Goal: Task Accomplishment & Management: Complete application form

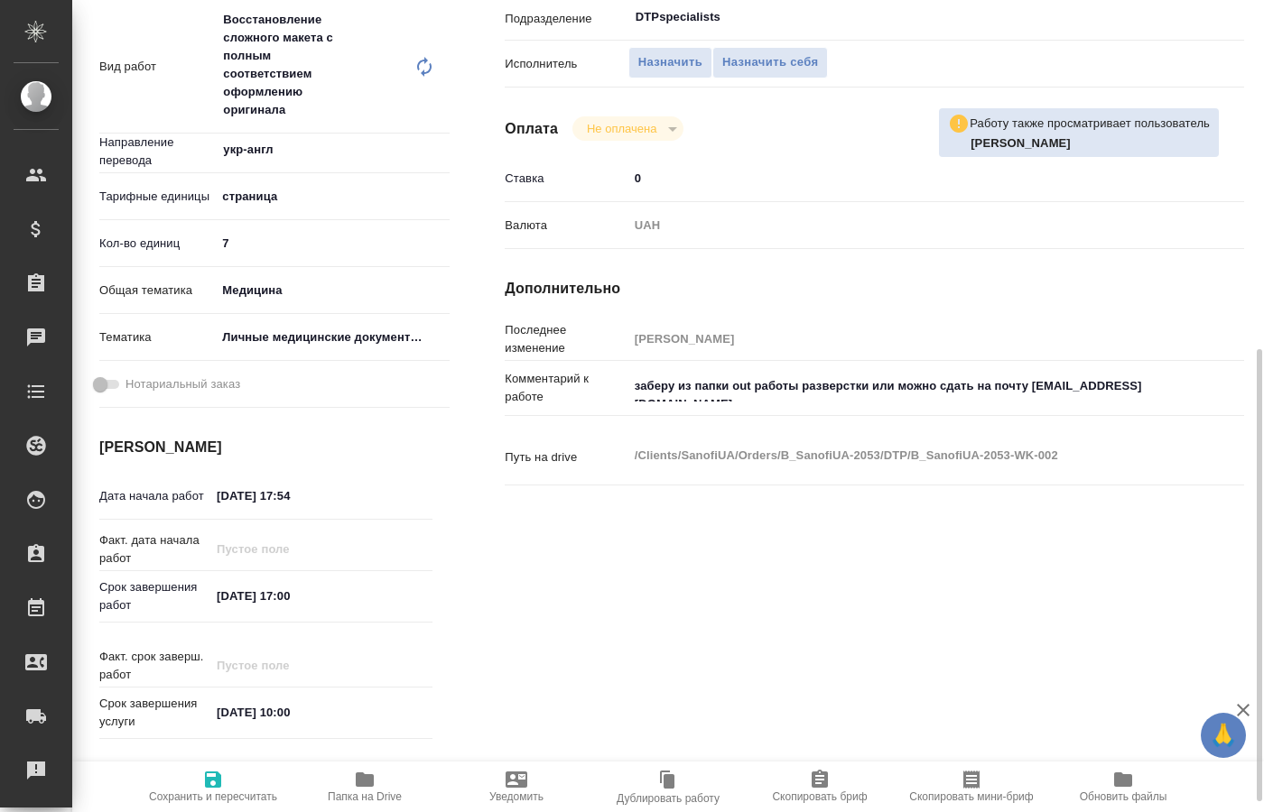
scroll to position [552, 0]
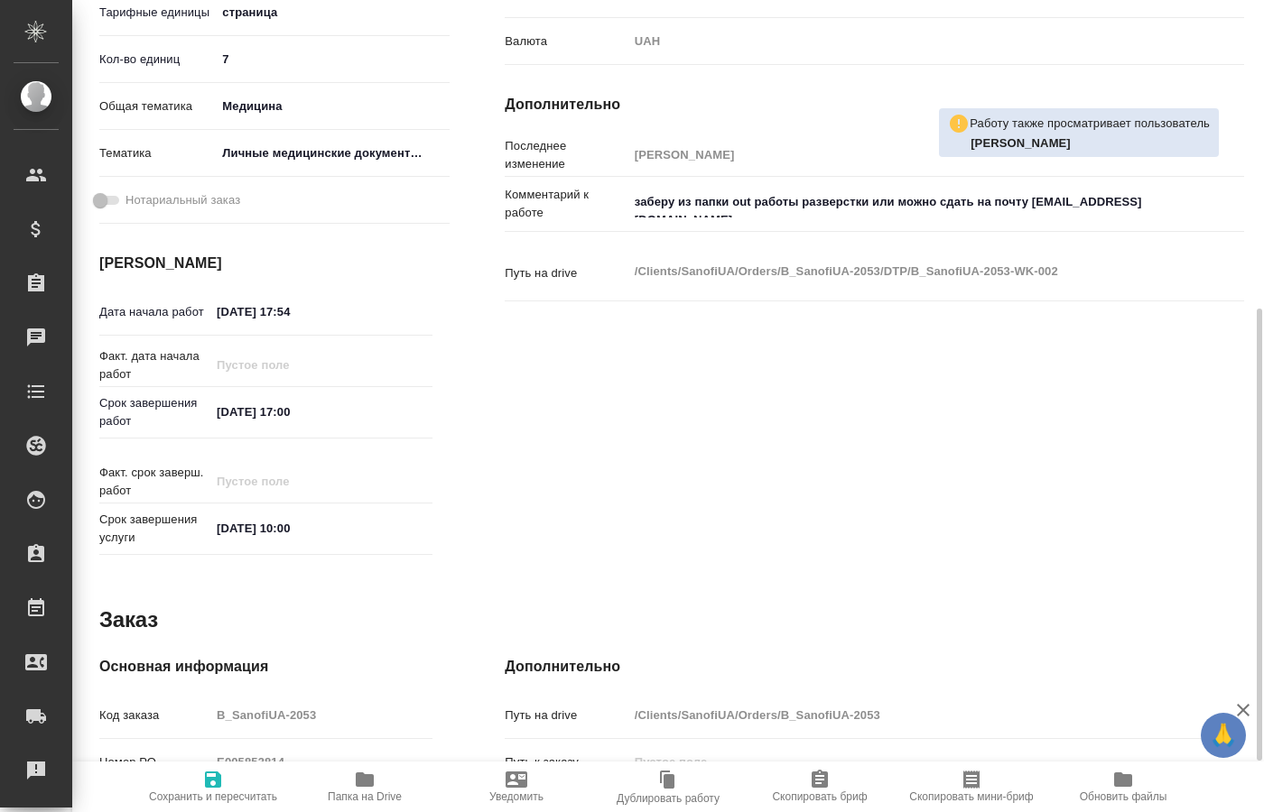
click at [376, 797] on span "Папка на Drive" at bounding box center [365, 797] width 74 height 13
click at [371, 790] on icon "button" at bounding box center [365, 780] width 22 height 22
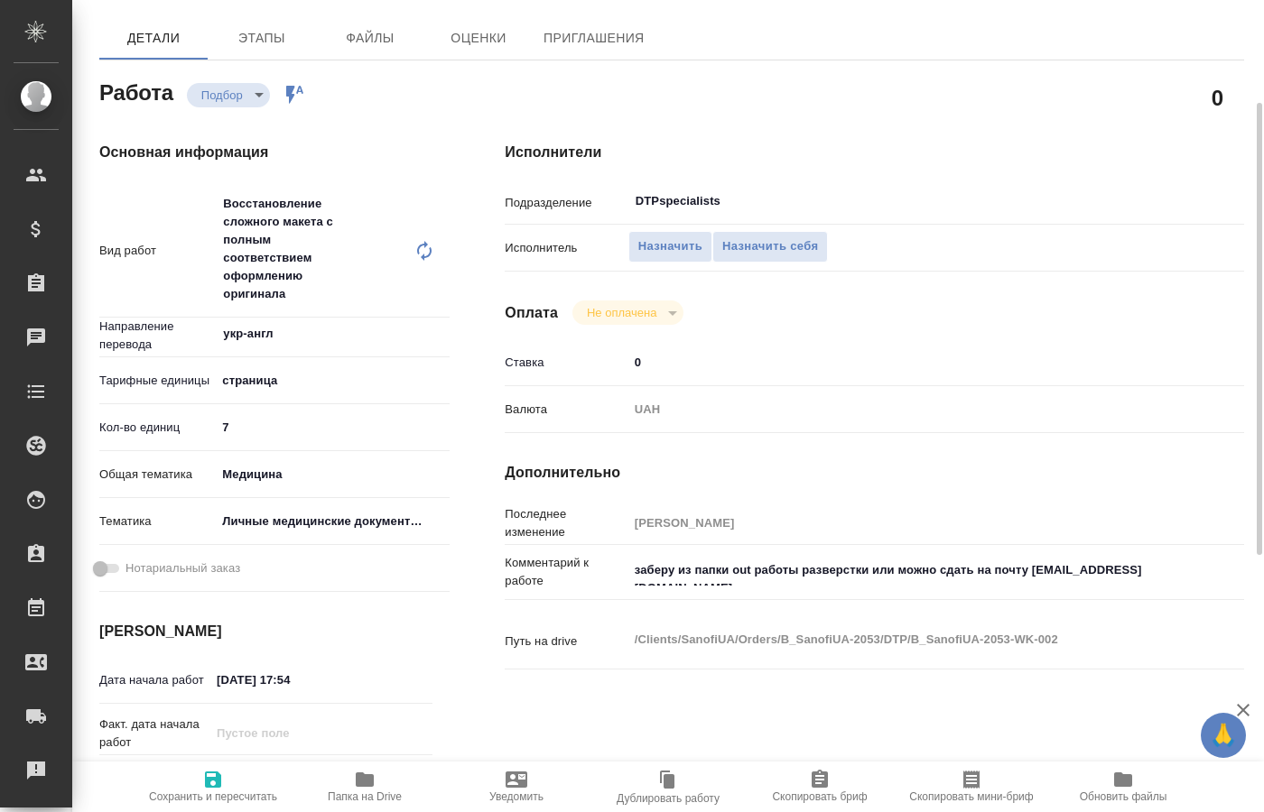
scroll to position [0, 0]
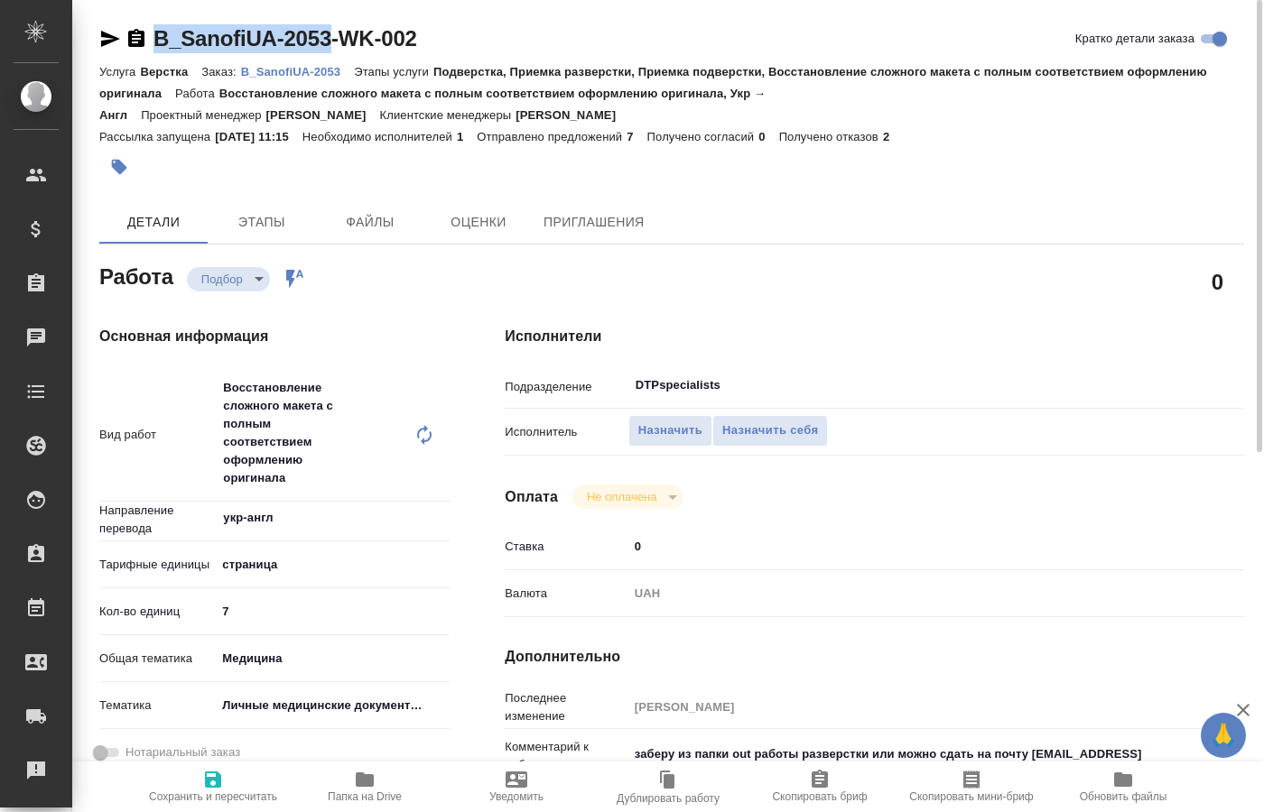
drag, startPoint x: 149, startPoint y: 18, endPoint x: 323, endPoint y: 45, distance: 176.3
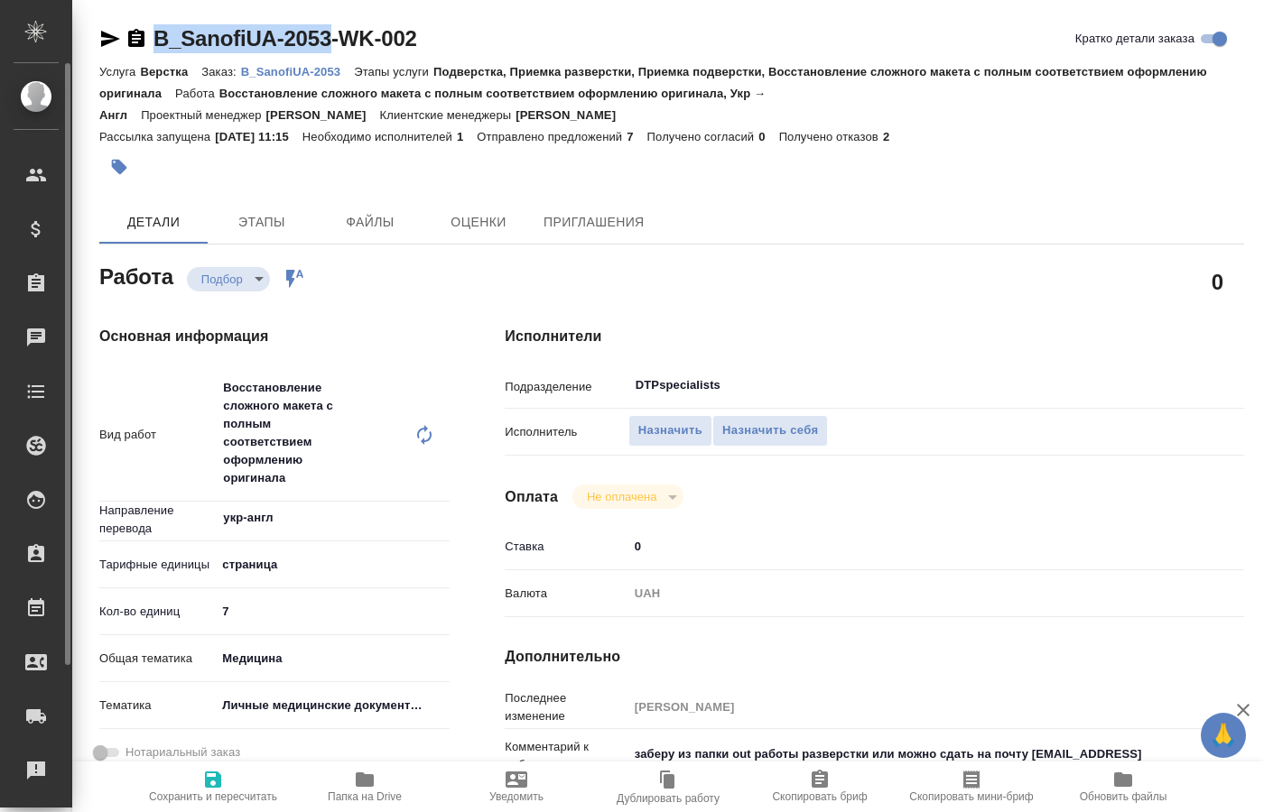
copy div "B_SanofiUA-2053"
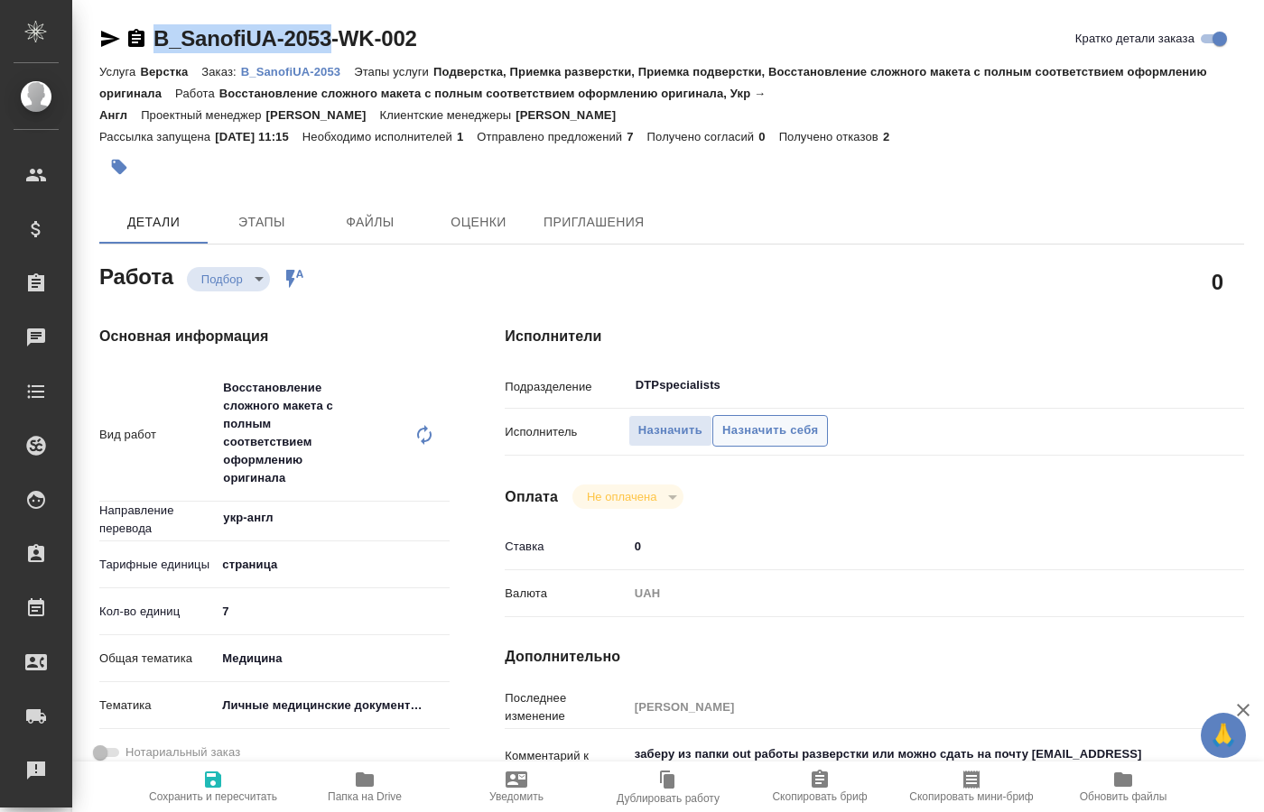
click at [747, 421] on span "Назначить себя" at bounding box center [770, 431] width 96 height 21
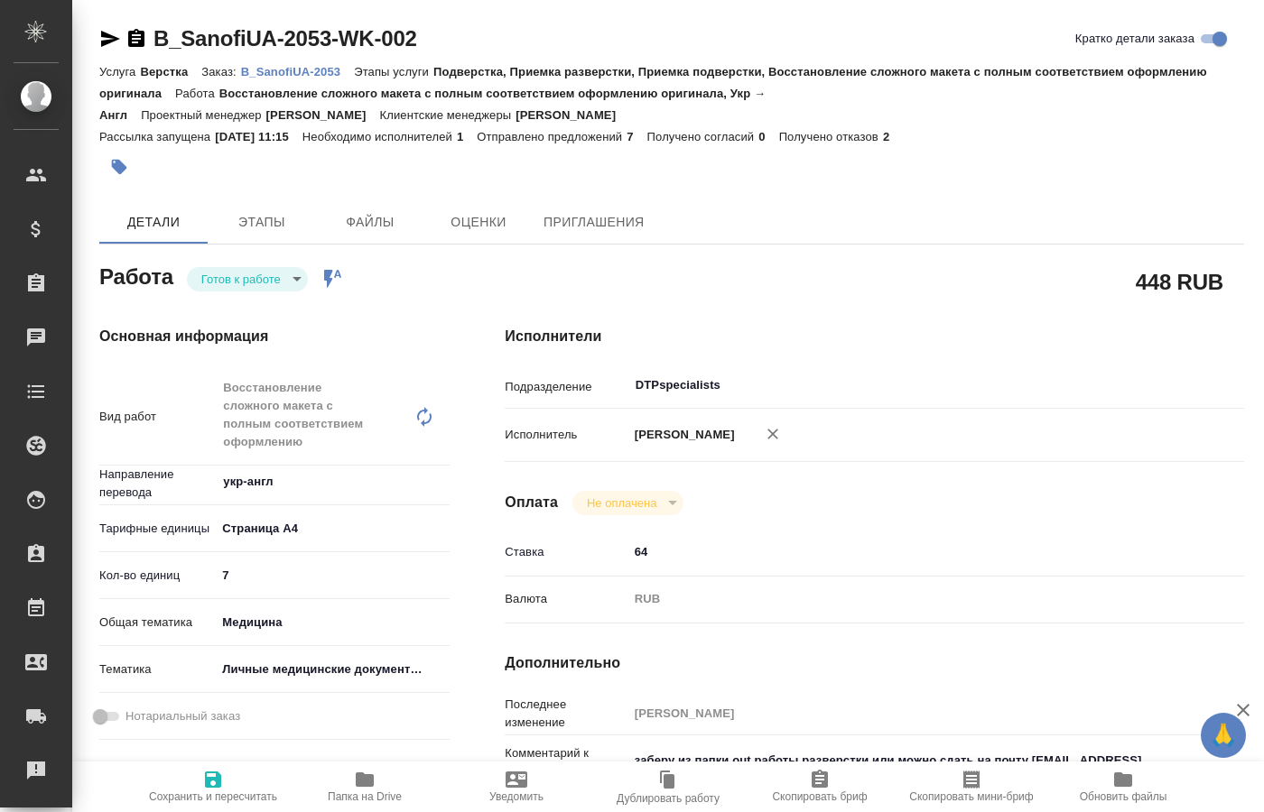
type textarea "x"
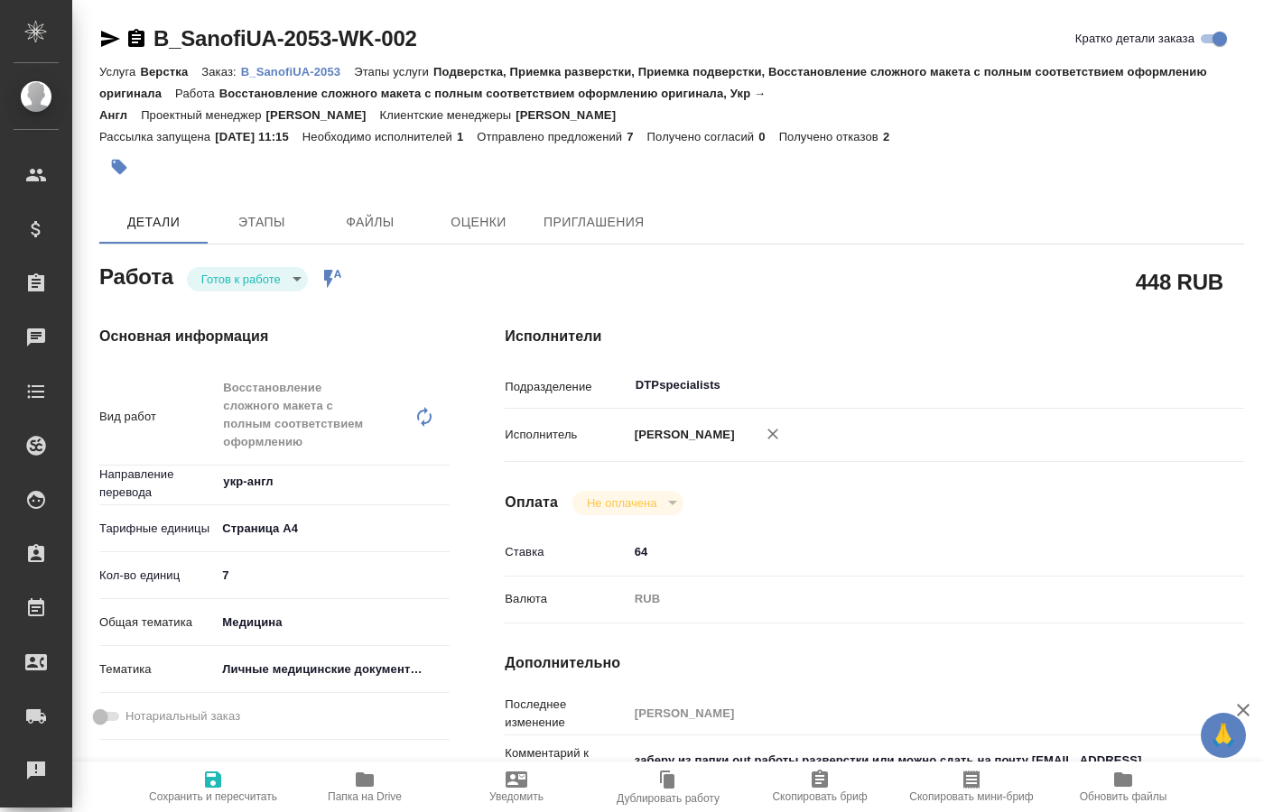
type textarea "x"
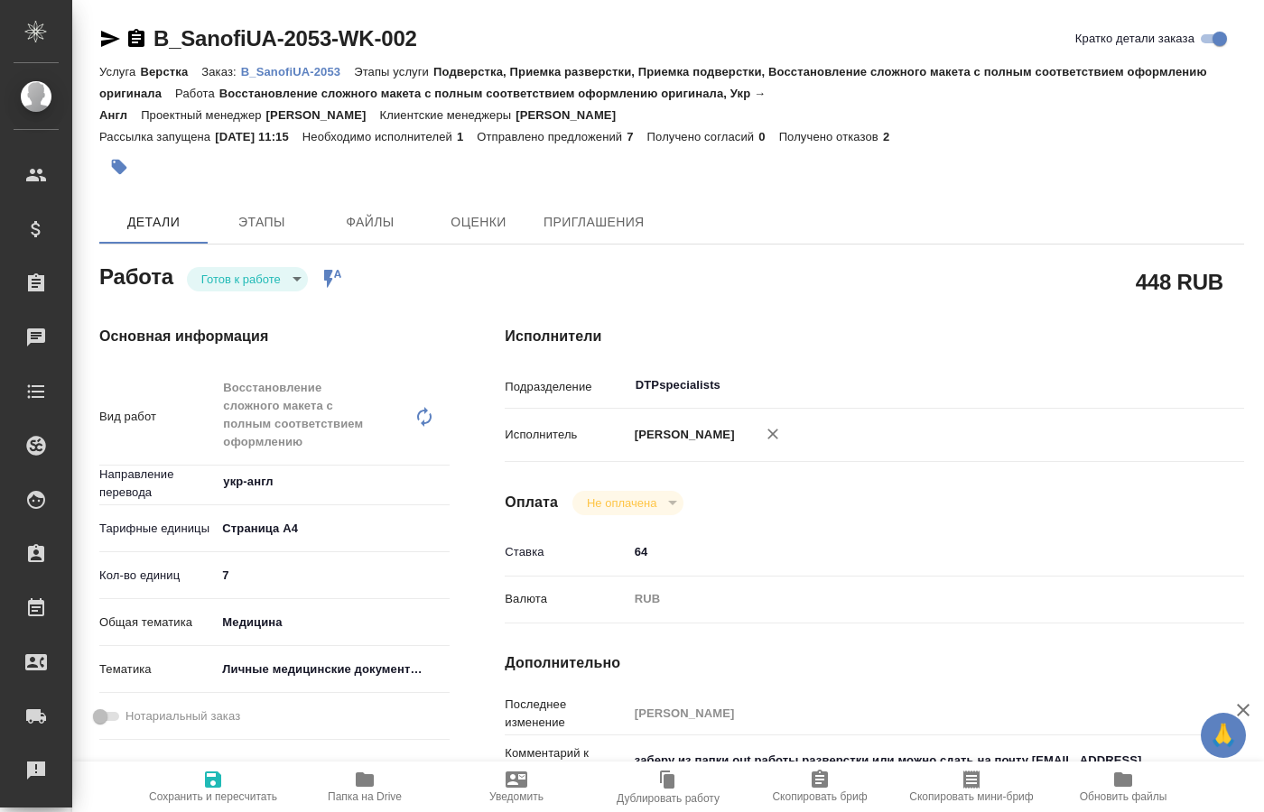
type textarea "x"
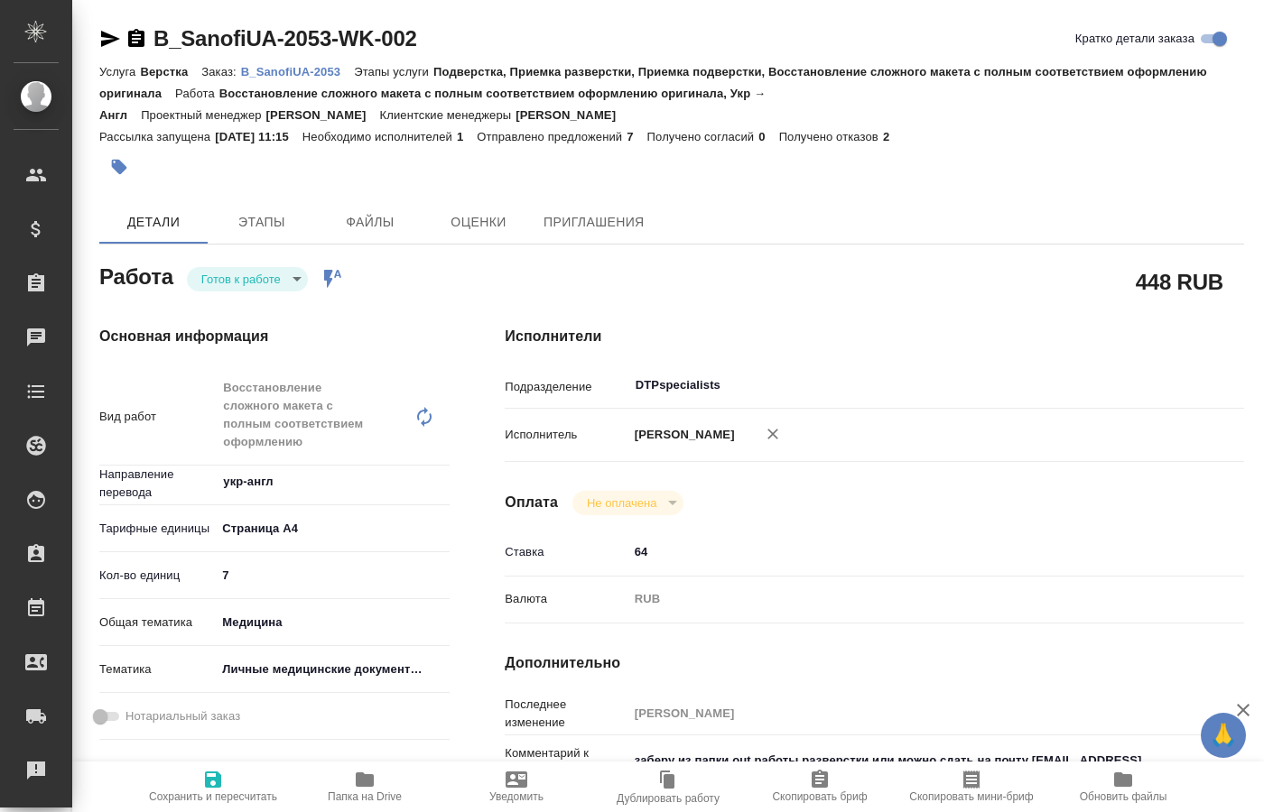
type textarea "x"
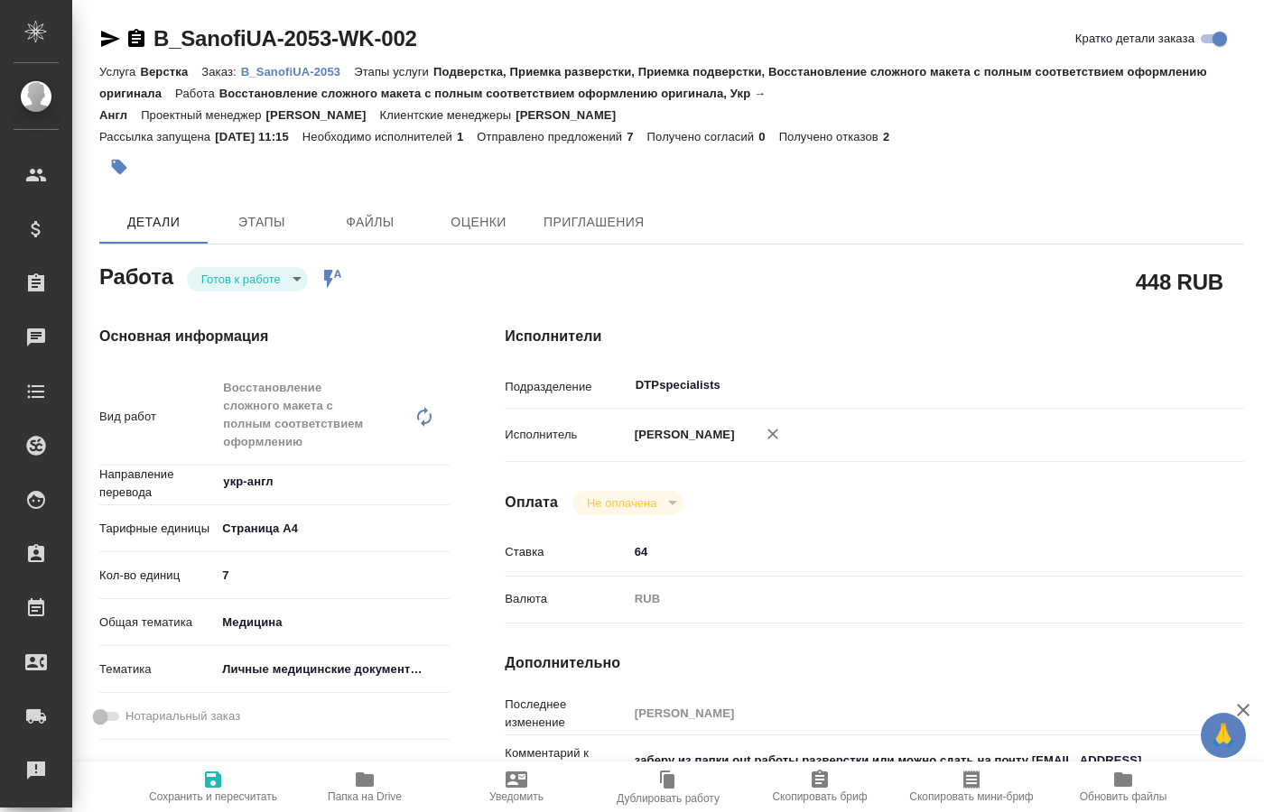
type textarea "x"
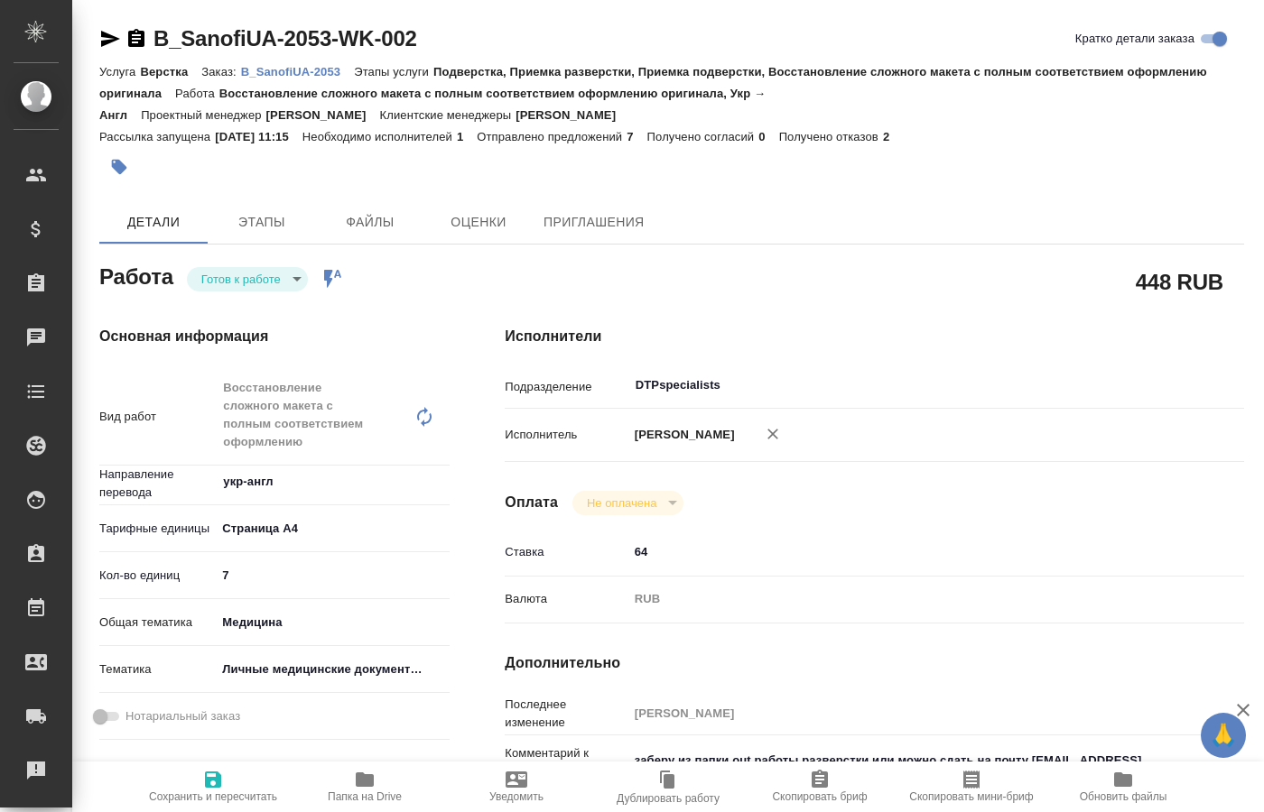
type textarea "x"
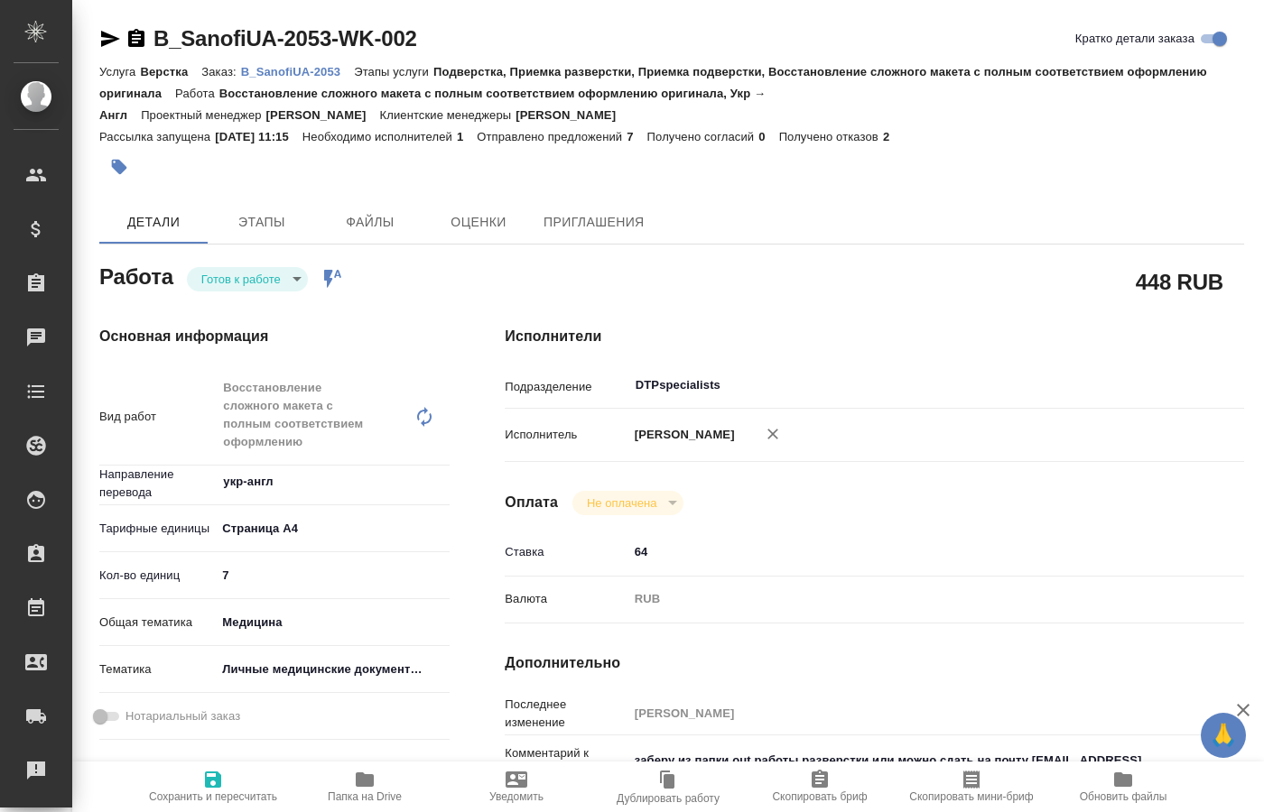
type textarea "x"
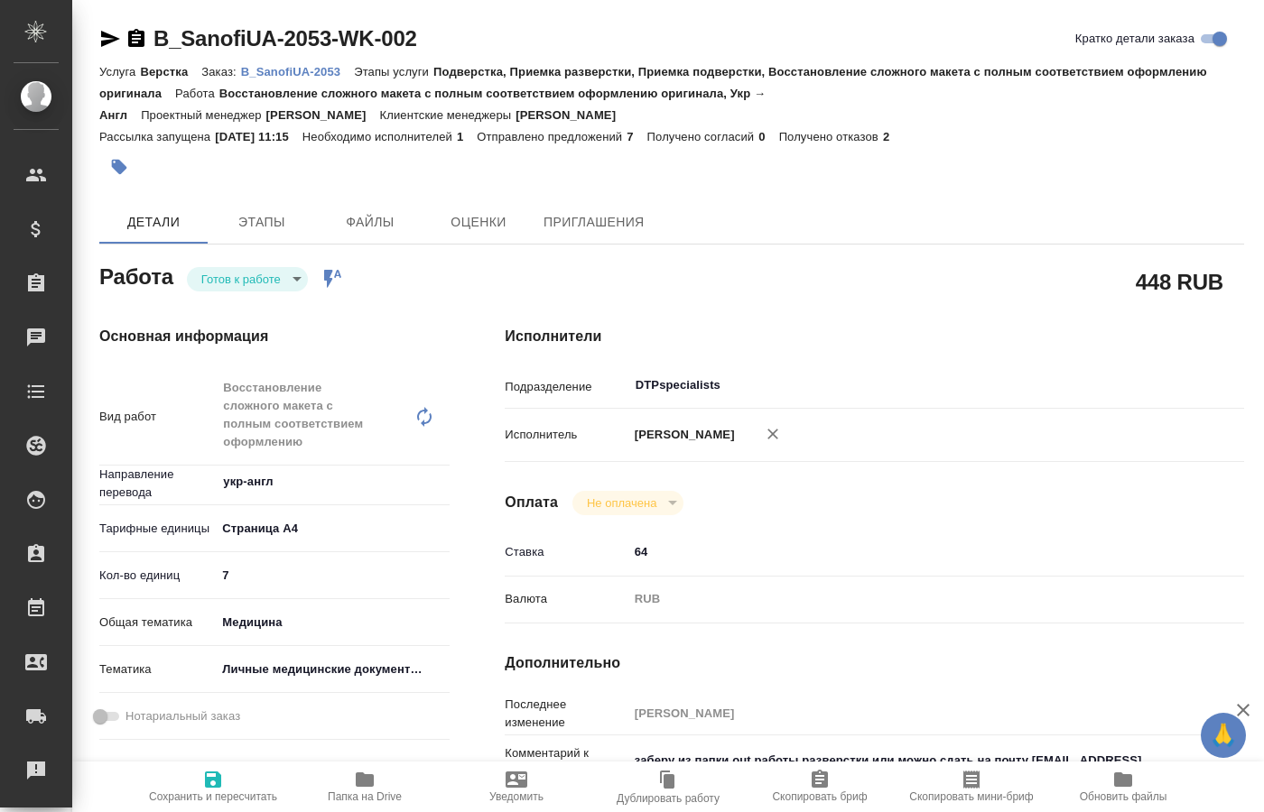
type textarea "x"
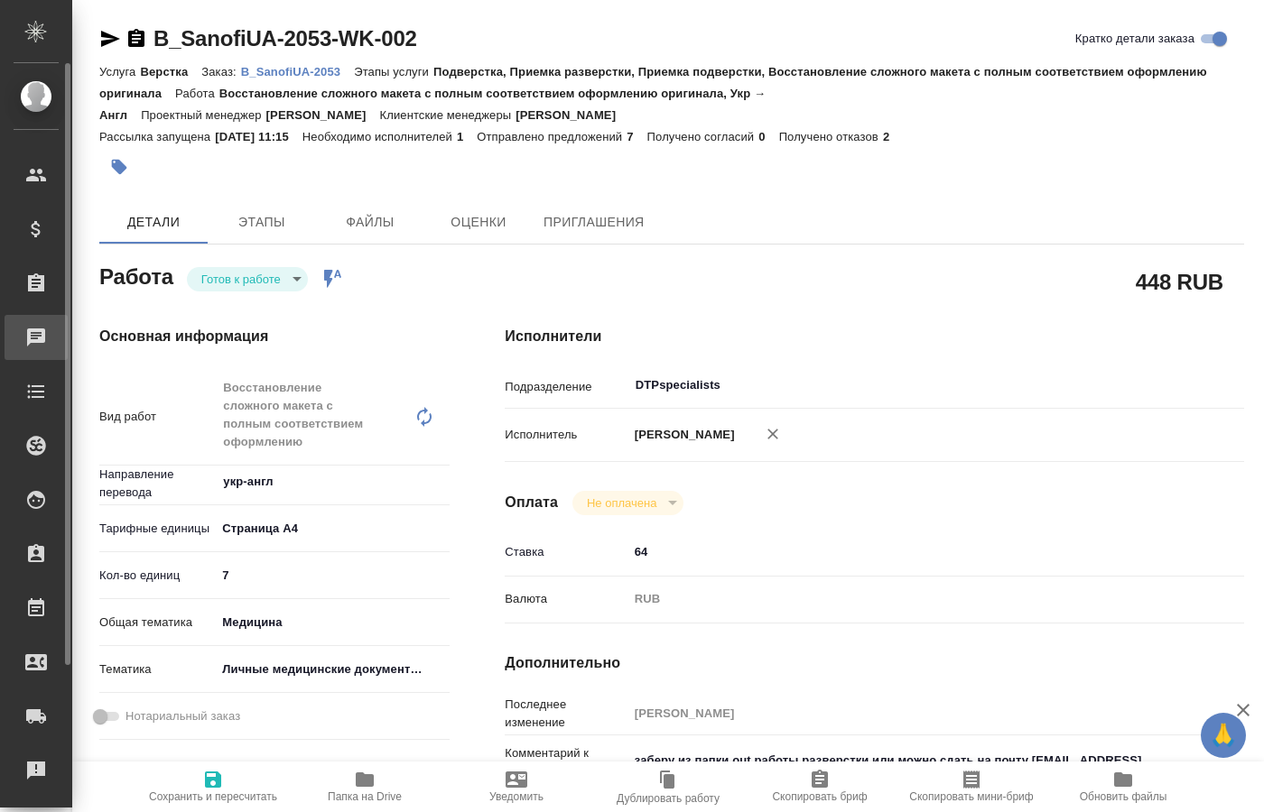
type textarea "x"
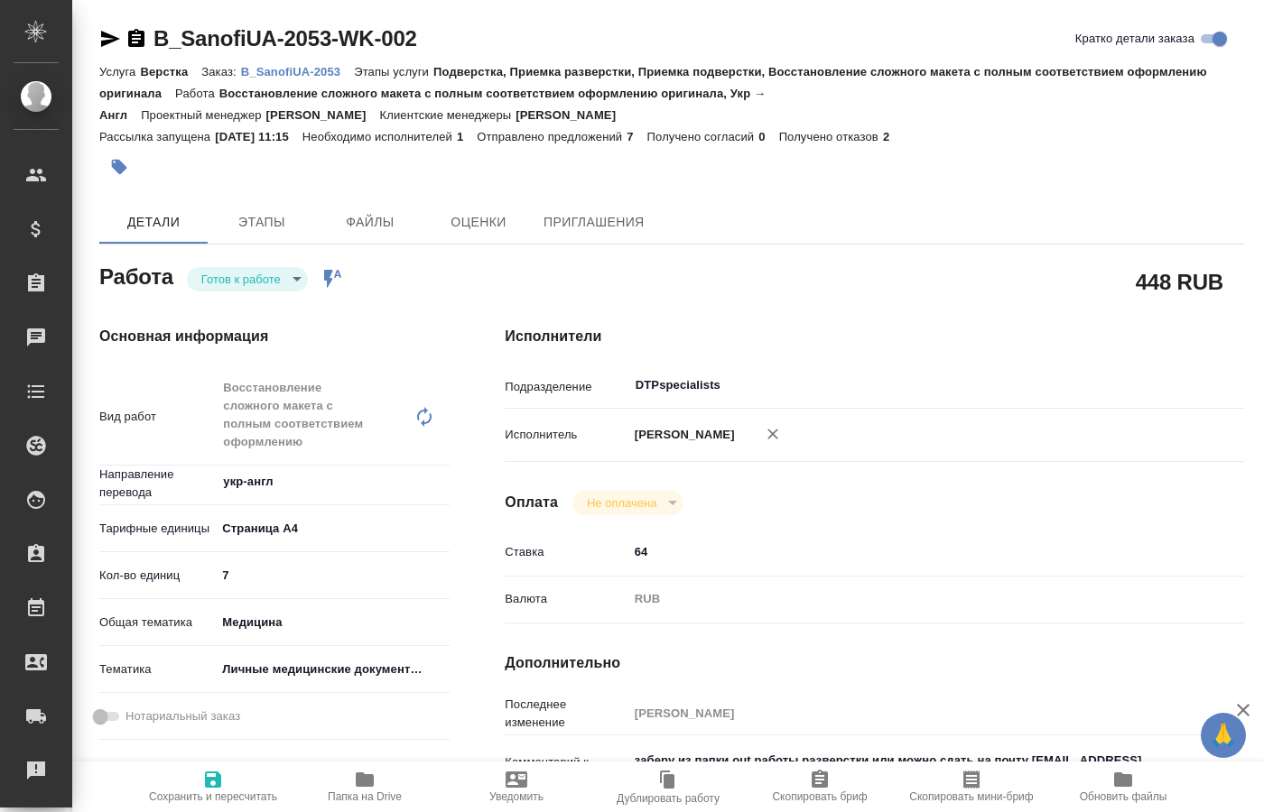
type textarea "x"
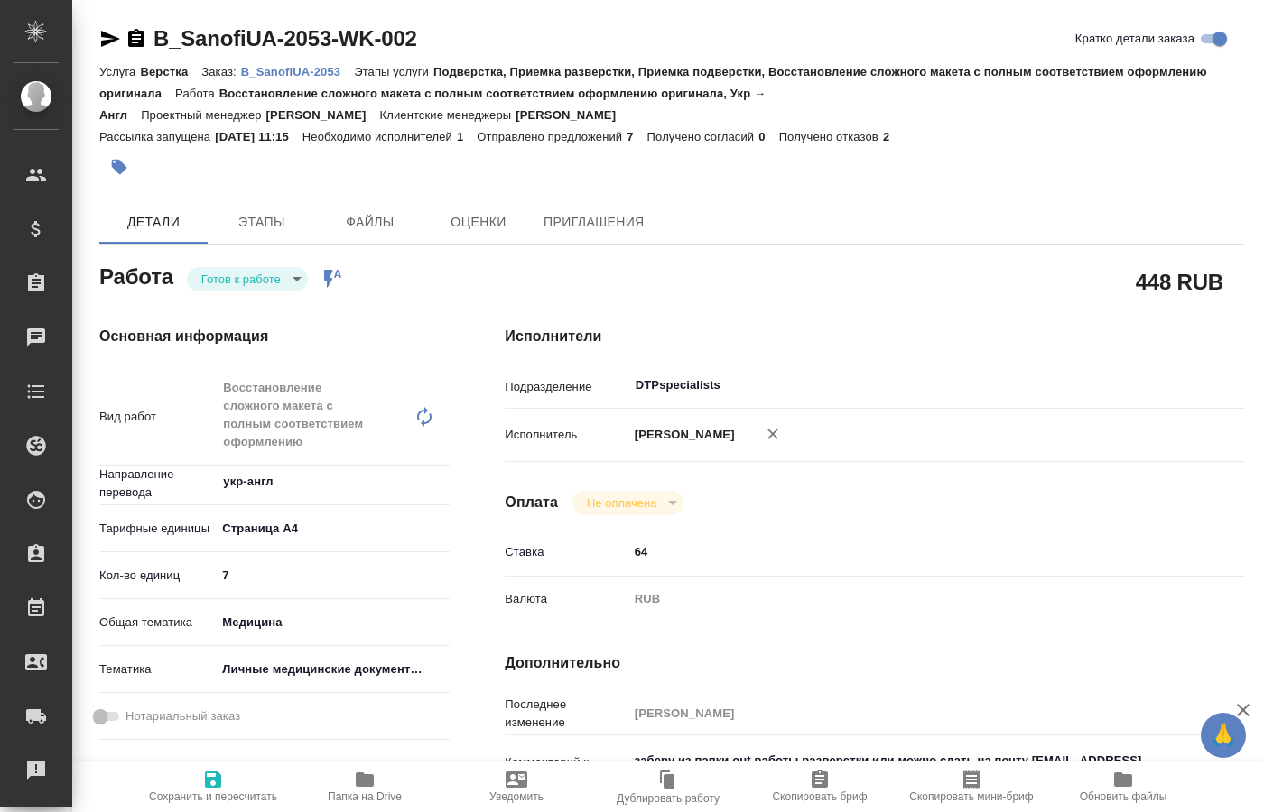
click at [281, 283] on body "🙏 .cls-1 fill:#fff; AWATERA [PERSON_NAME] Спецификации Заказы 0 Чаты Todo Проек…" at bounding box center [632, 406] width 1264 height 812
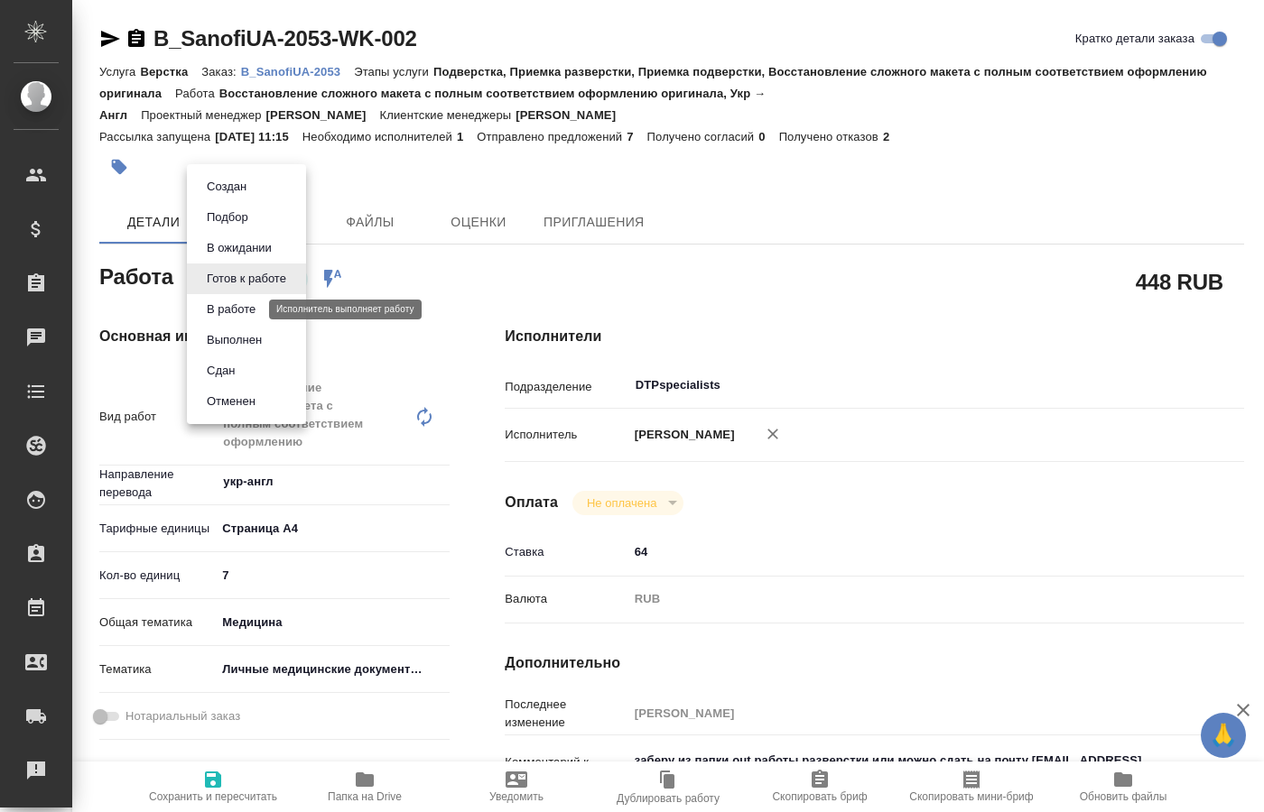
click at [249, 310] on button "В работе" at bounding box center [231, 310] width 60 height 20
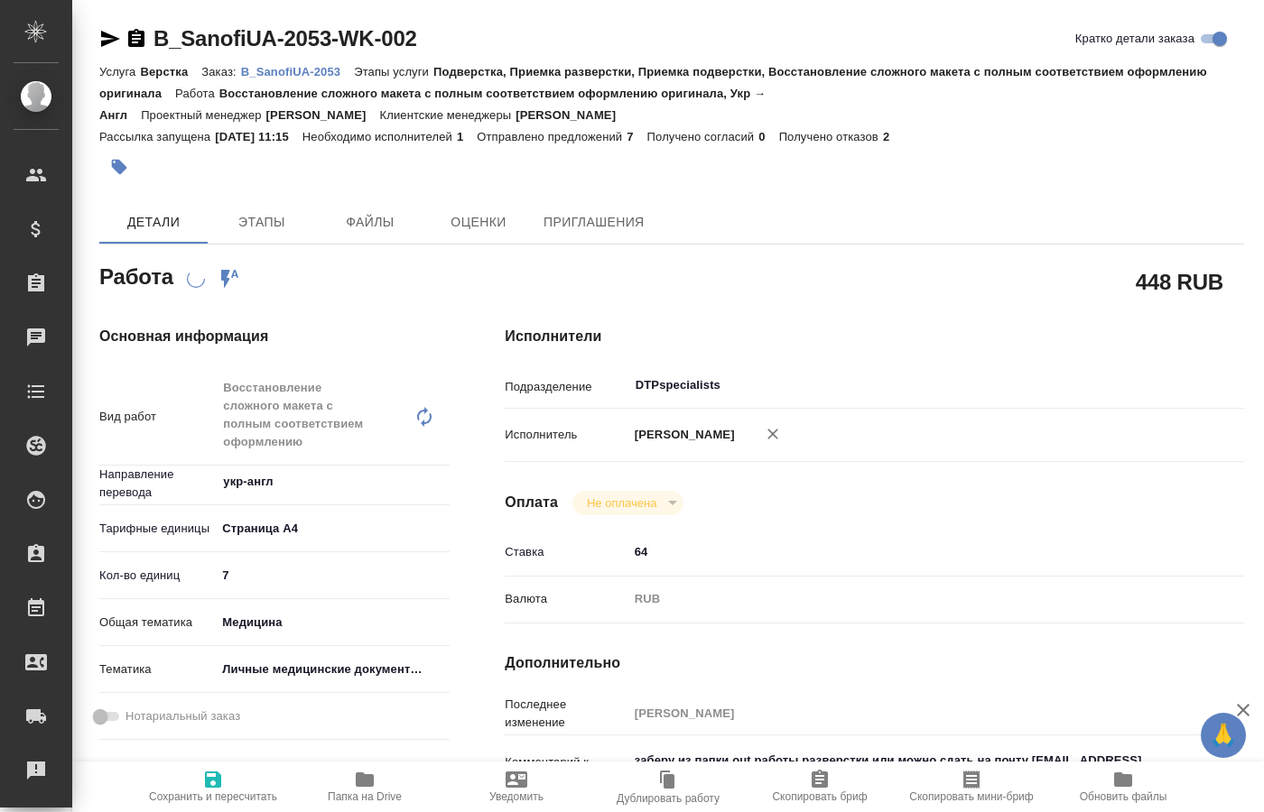
type textarea "x"
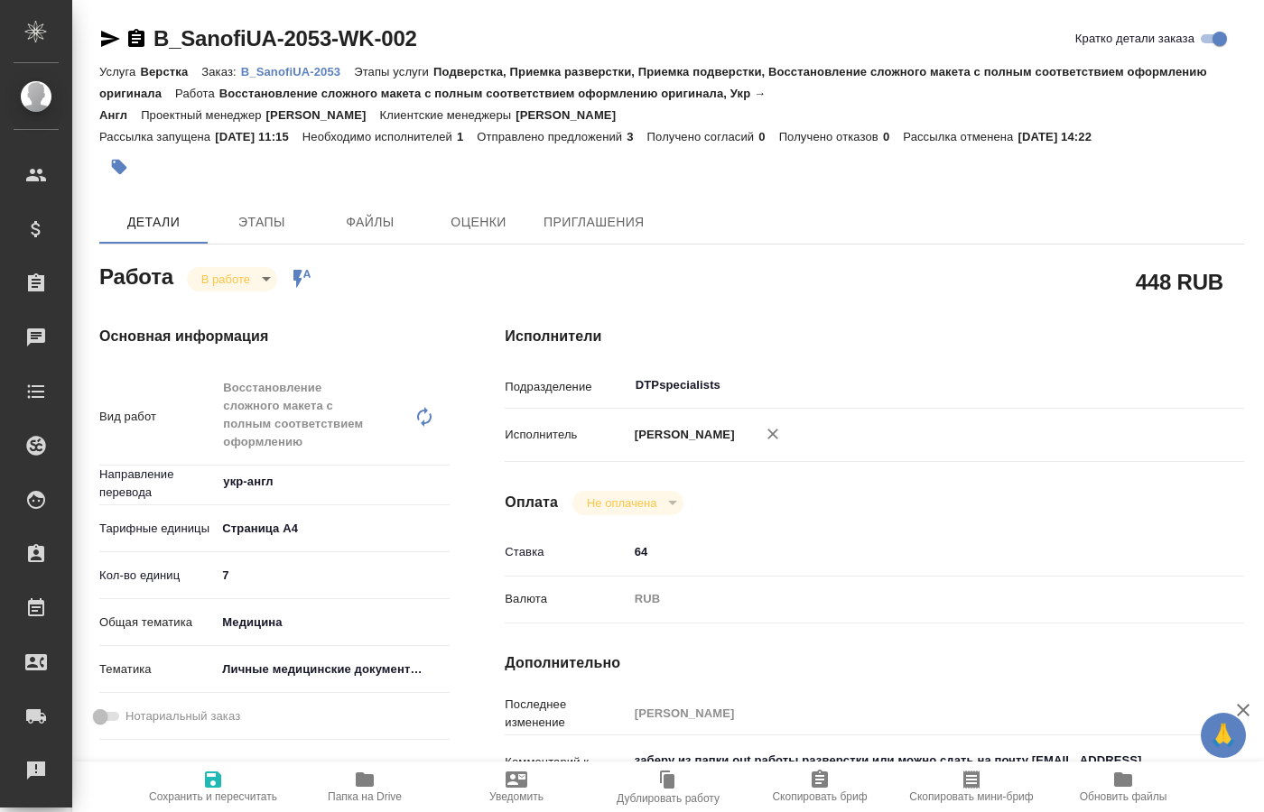
type textarea "x"
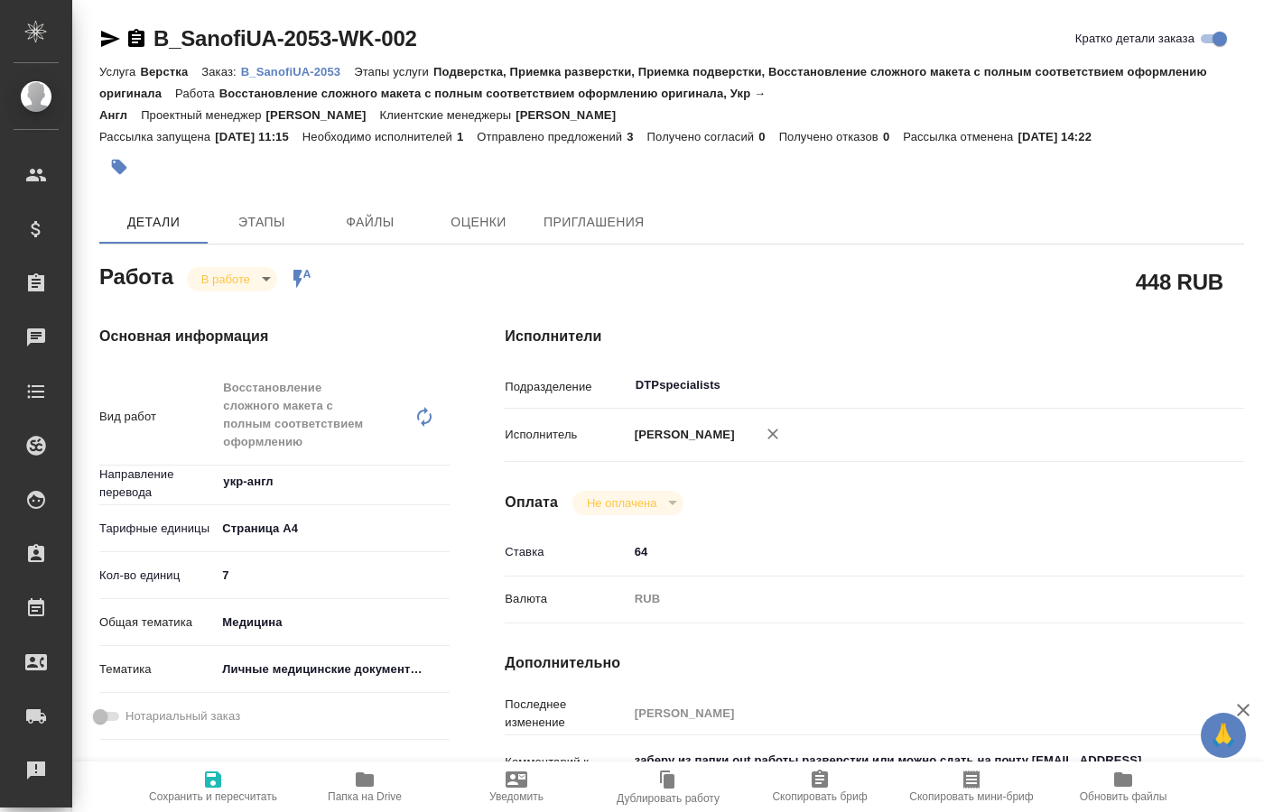
type textarea "x"
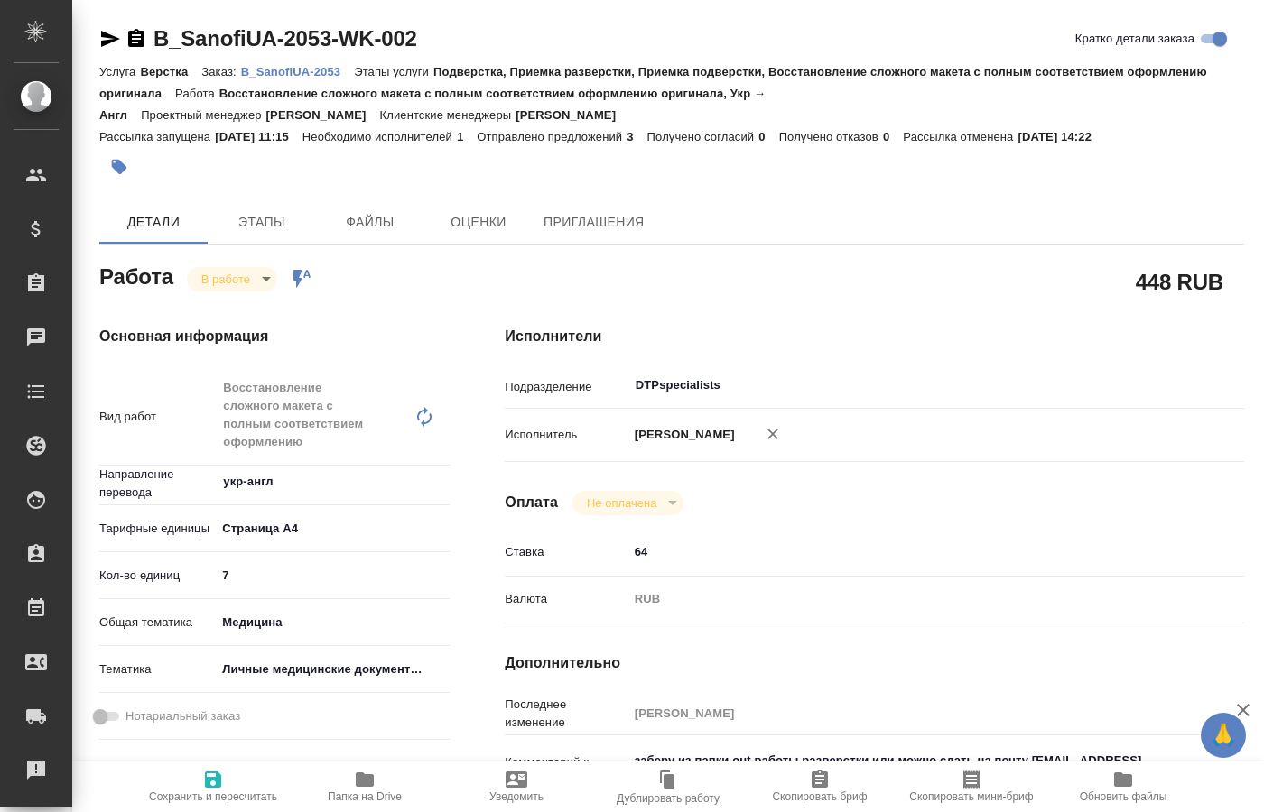
type textarea "x"
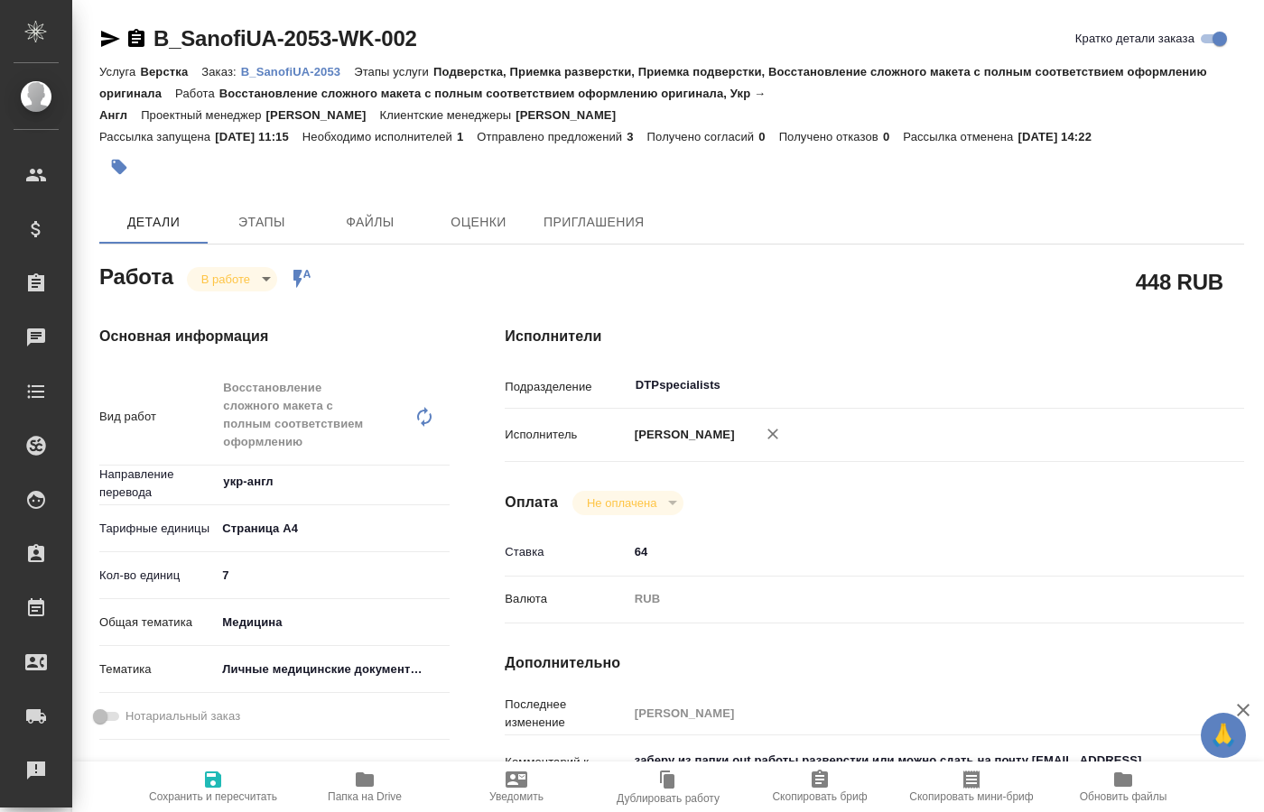
type textarea "x"
